Goal: Use online tool/utility

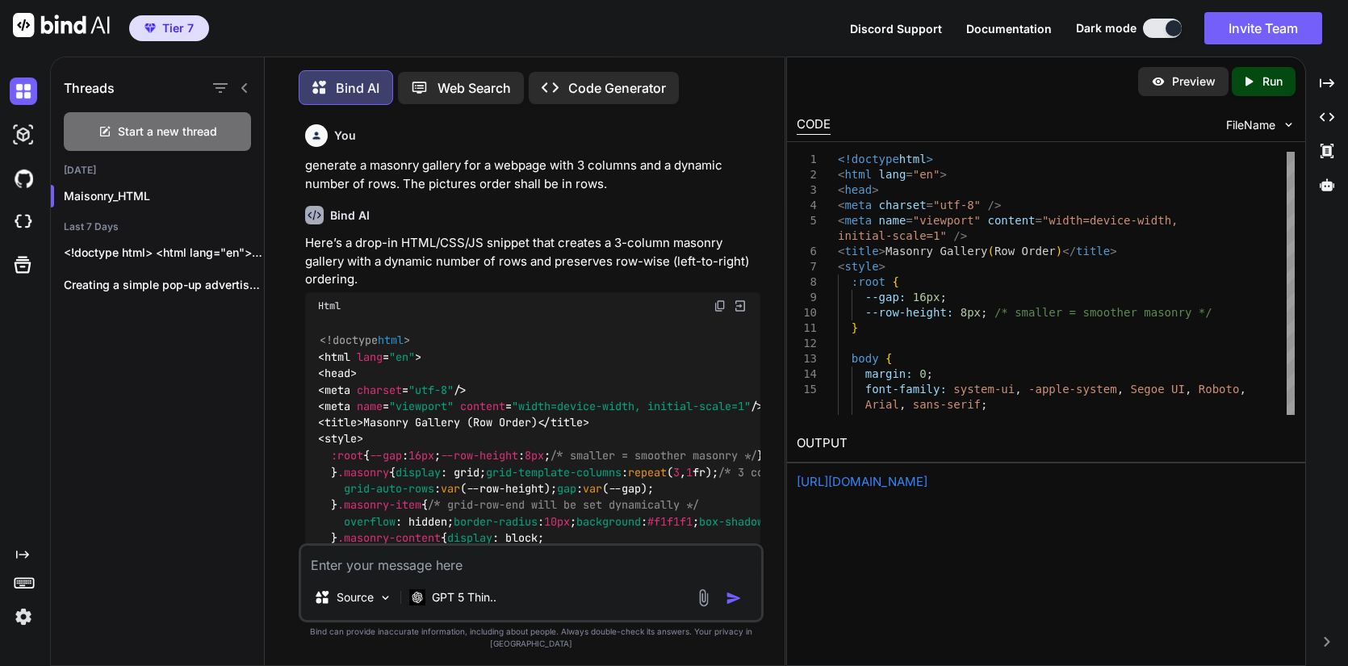
scroll to position [75, 0]
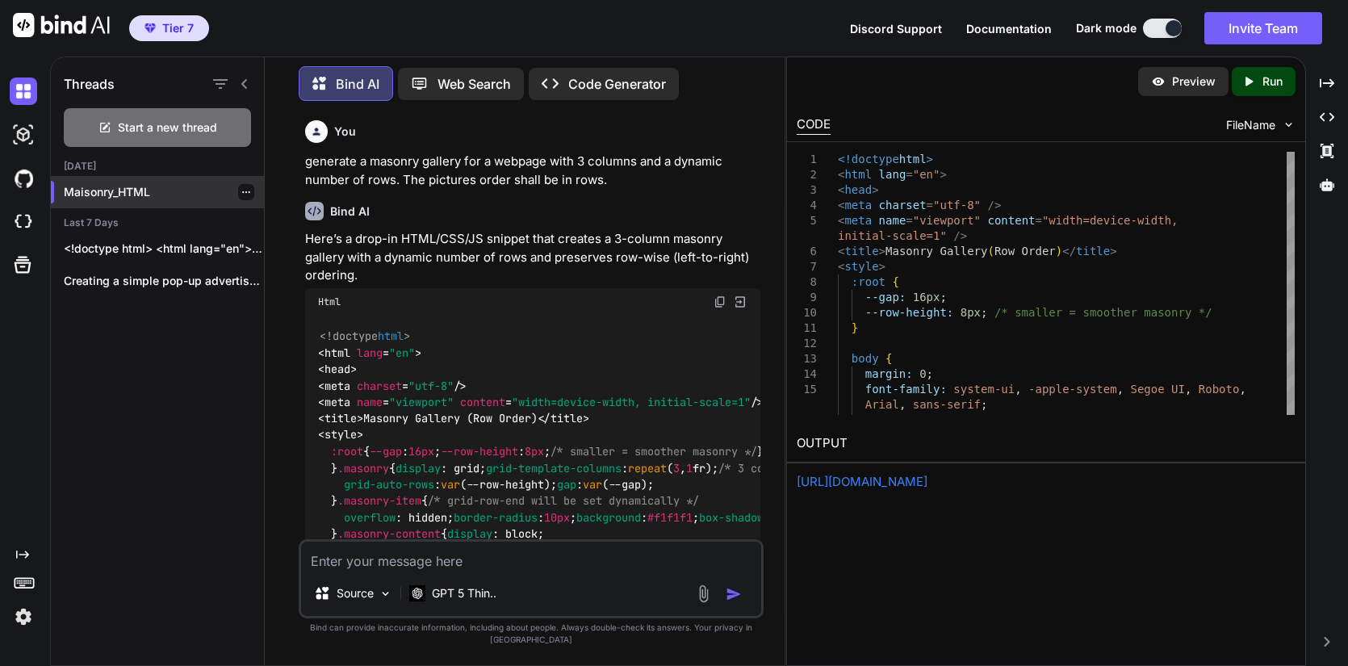
click at [241, 198] on div at bounding box center [246, 192] width 16 height 16
click at [253, 186] on div at bounding box center [246, 192] width 16 height 16
click at [252, 190] on div at bounding box center [246, 192] width 16 height 16
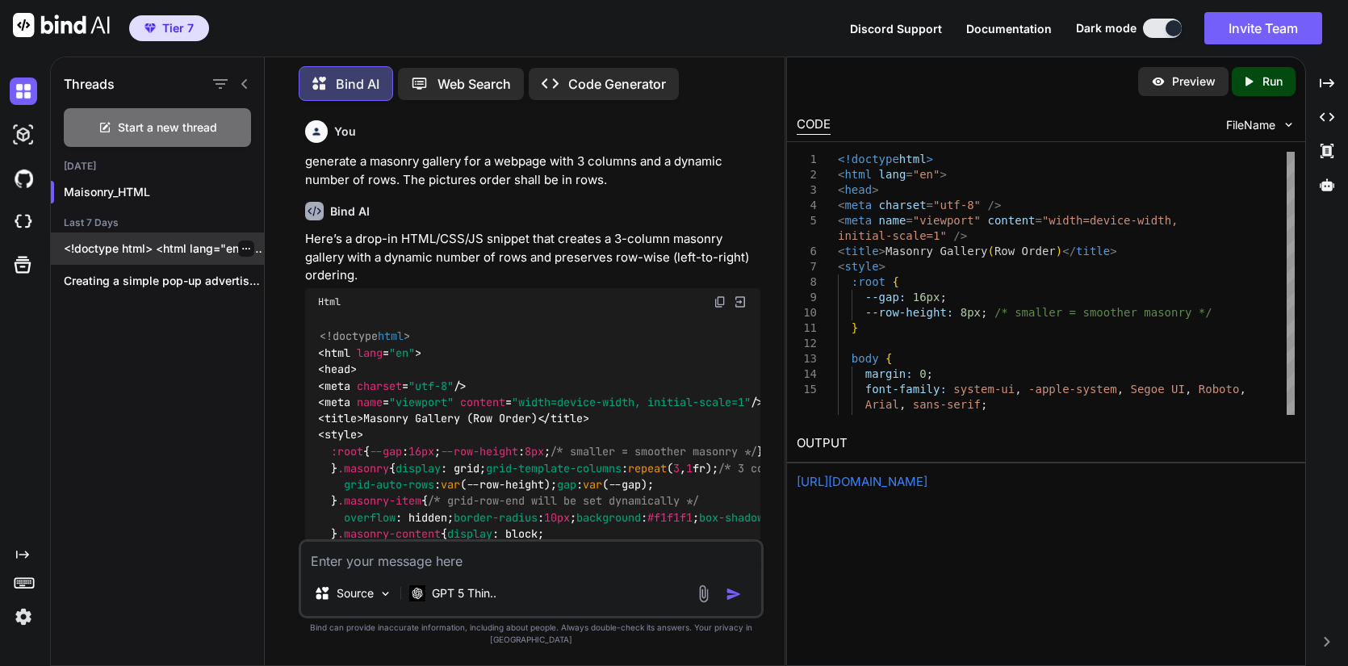
click at [186, 253] on p "<!doctype html> <html lang="en"> <head> <meta charset="utf-8"..." at bounding box center [164, 248] width 200 height 16
type textarea "x"
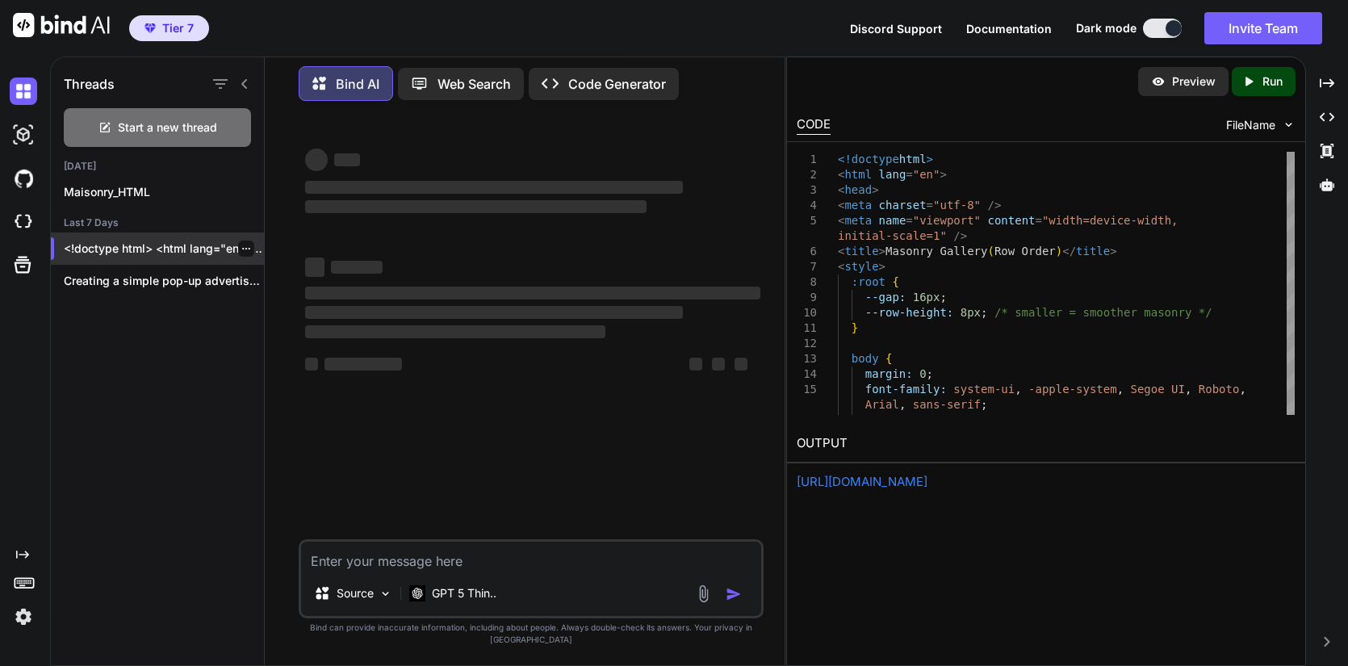
click at [250, 249] on icon "button" at bounding box center [246, 249] width 10 height 10
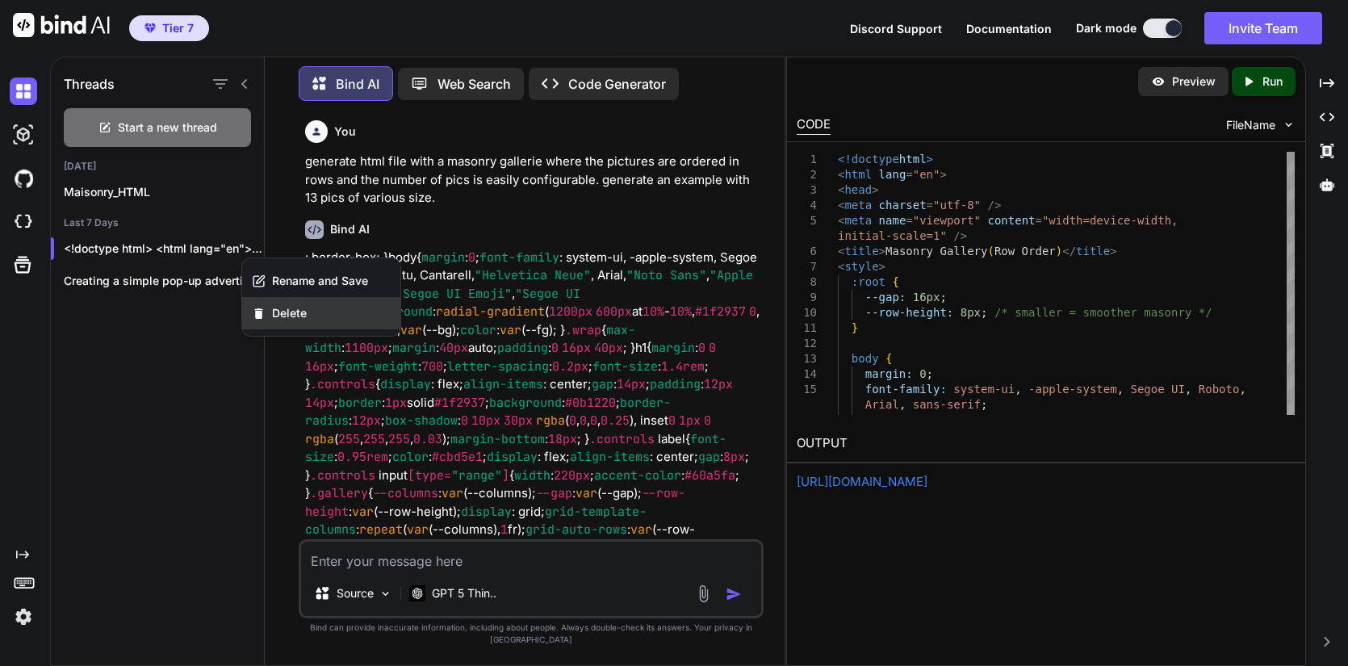
click at [289, 324] on div "Delete" at bounding box center [321, 313] width 158 height 32
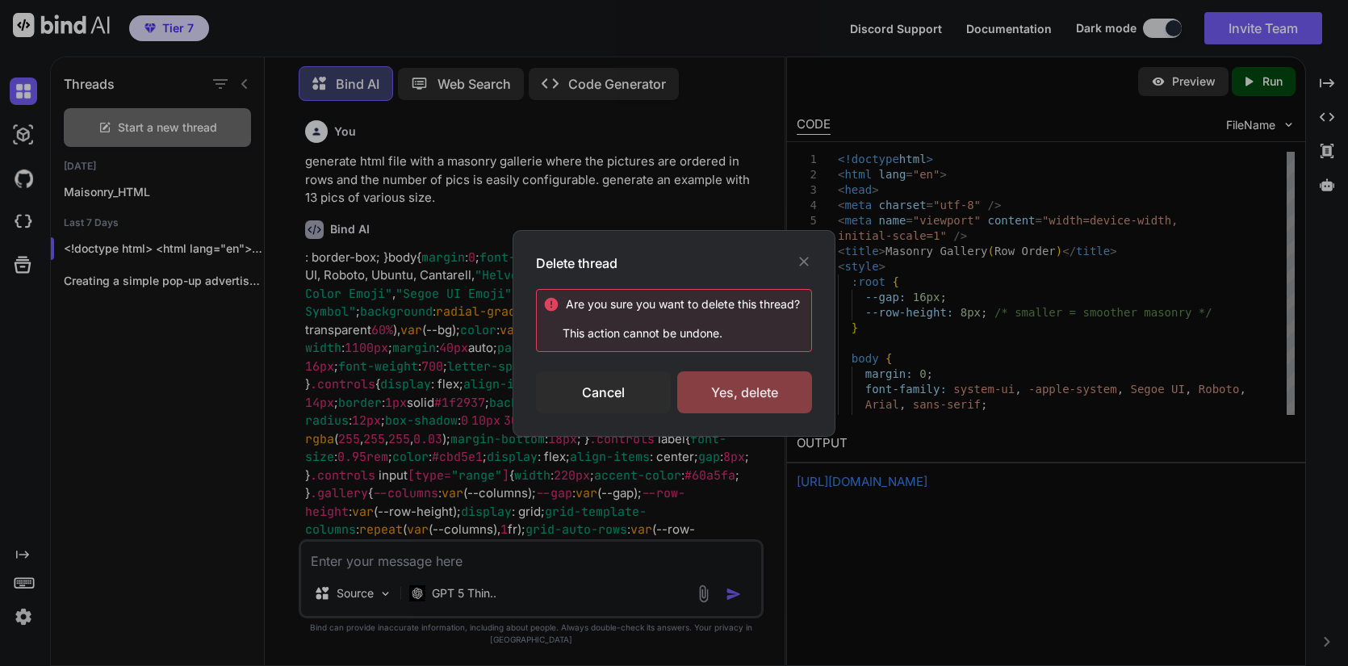
click at [740, 395] on div "Yes, delete" at bounding box center [744, 392] width 135 height 42
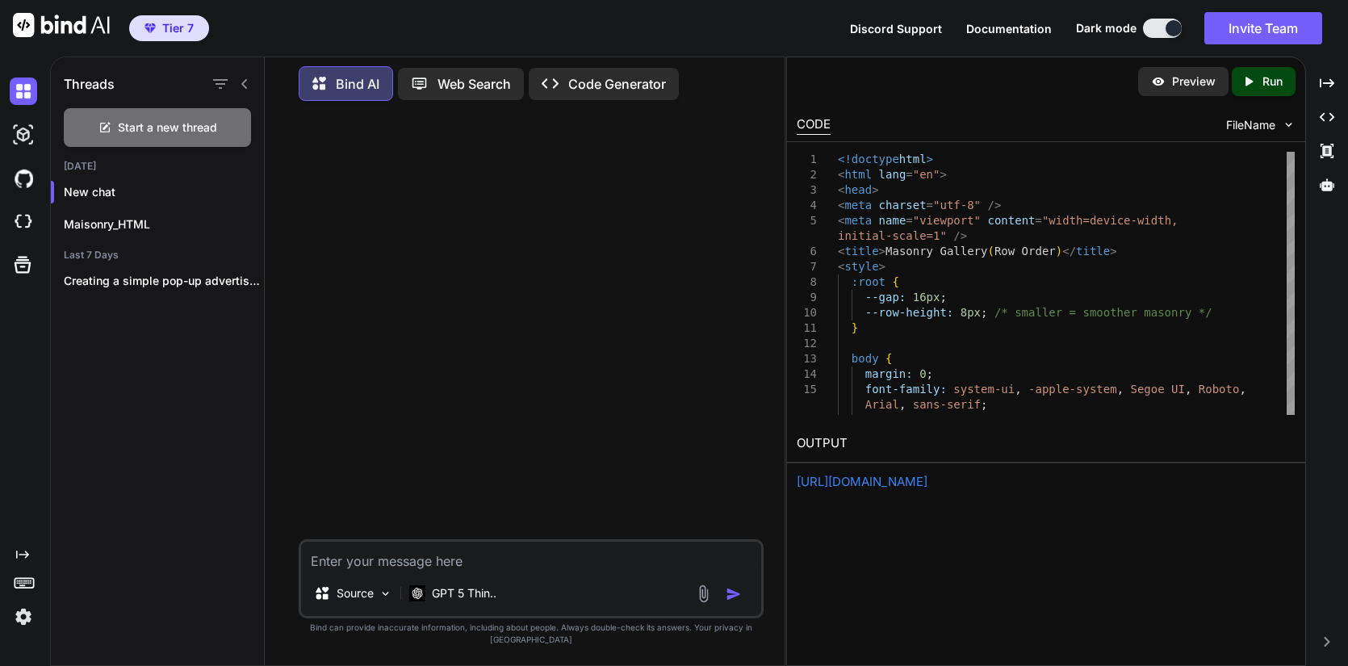
click at [15, 612] on img at bounding box center [23, 616] width 27 height 27
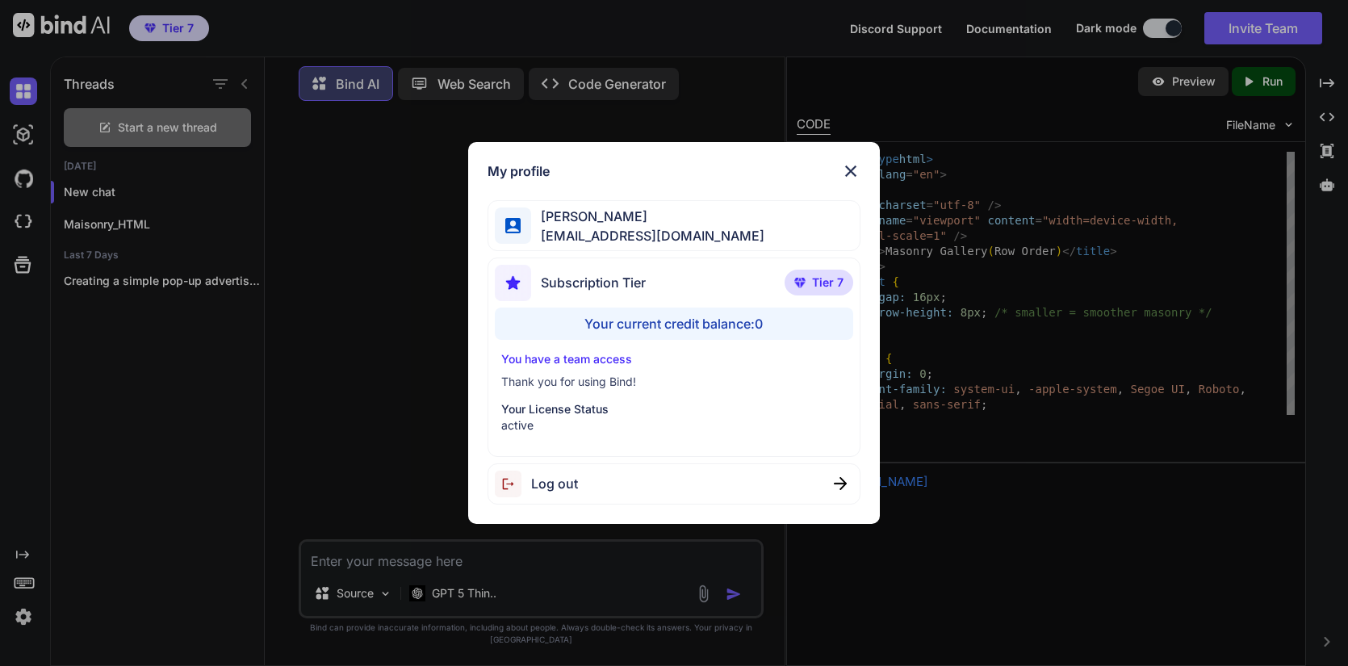
click at [697, 317] on div "Your current credit balance: 0" at bounding box center [674, 323] width 358 height 32
click at [21, 214] on div "My profile [PERSON_NAME] [EMAIL_ADDRESS][DOMAIN_NAME] Subscription Tier Tier 7 …" at bounding box center [674, 333] width 1348 height 666
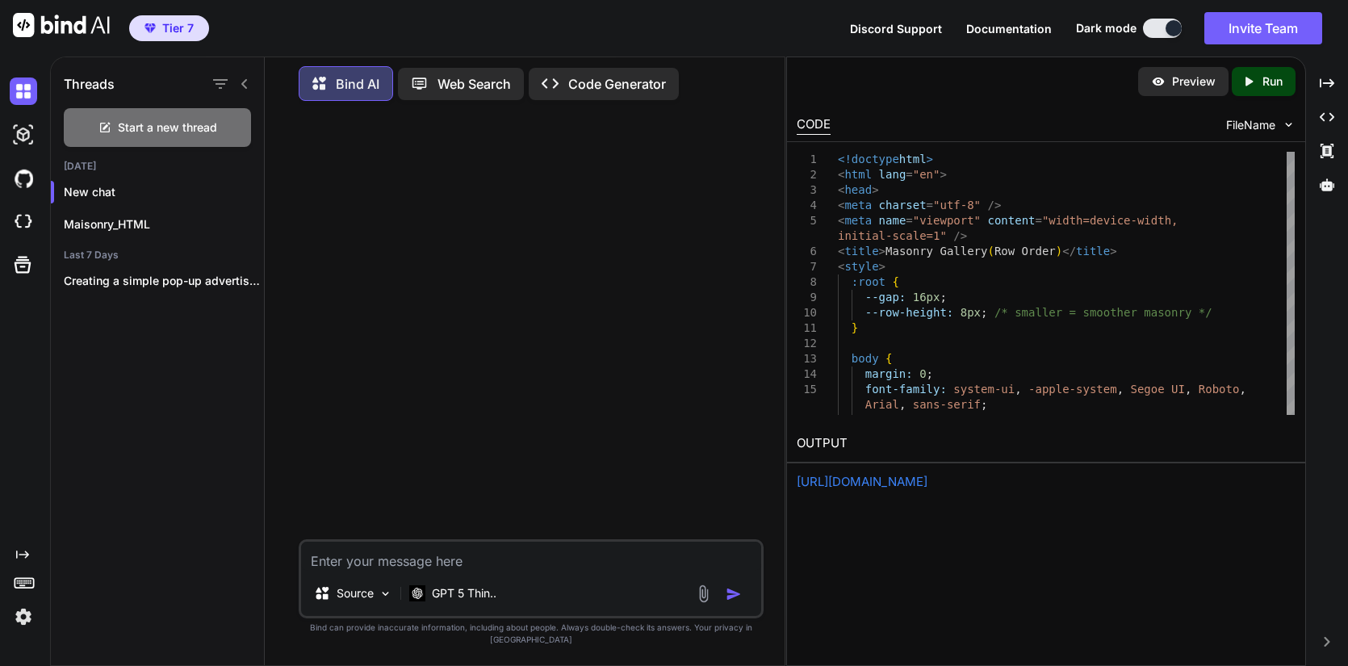
click at [21, 214] on img at bounding box center [23, 221] width 27 height 27
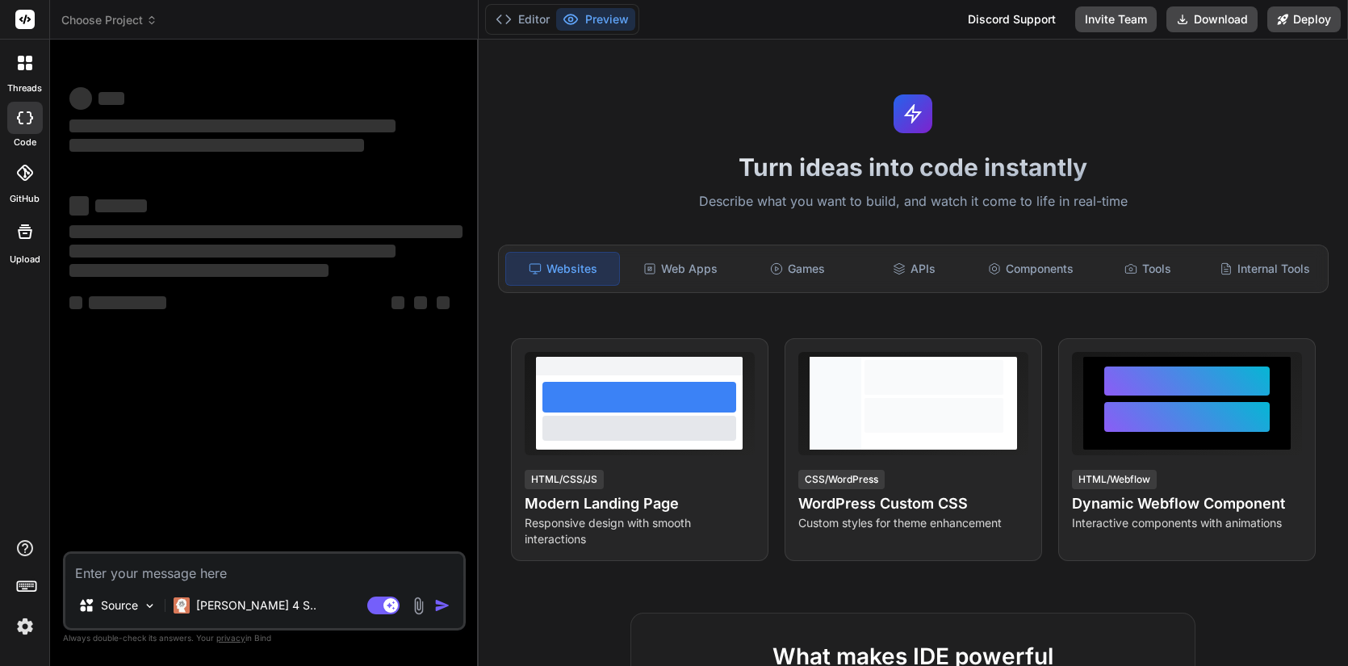
type textarea "x"
